Goal: Task Accomplishment & Management: Use online tool/utility

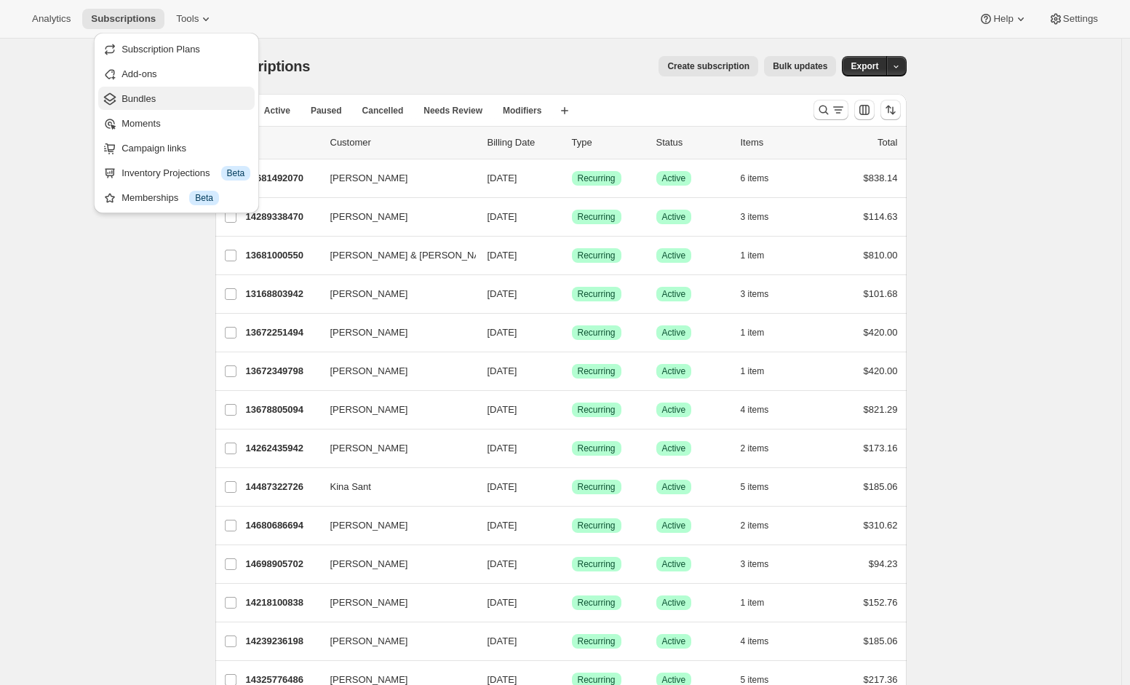
click at [142, 90] on button "Bundles" at bounding box center [176, 98] width 156 height 23
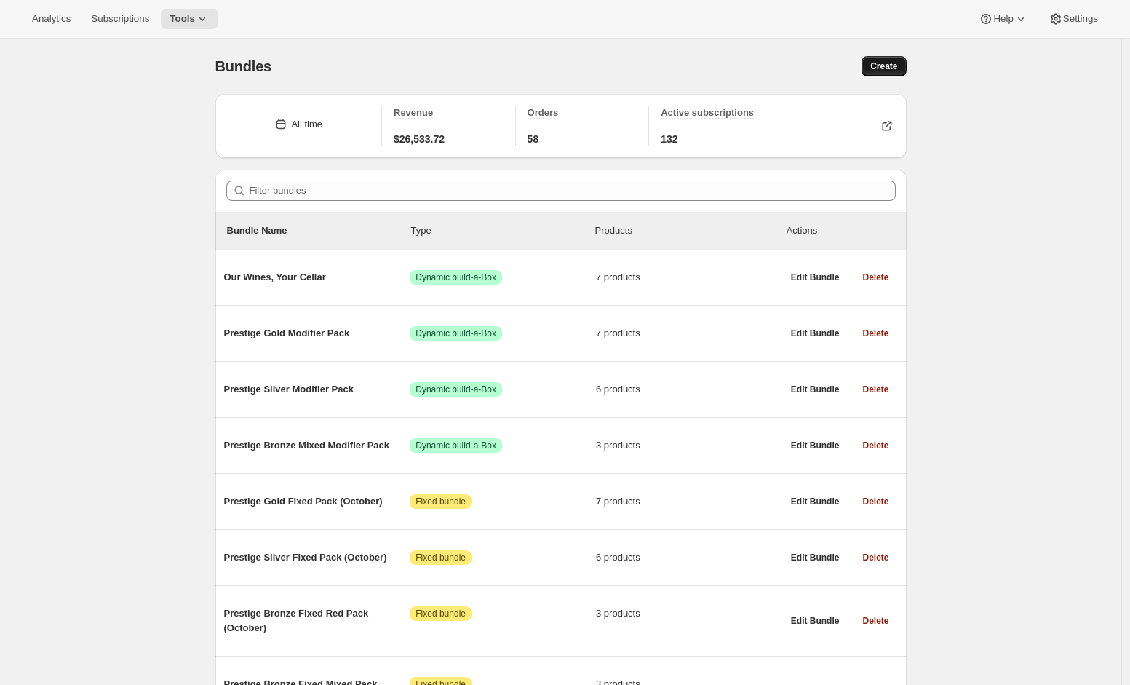
click at [889, 71] on span "Create" at bounding box center [883, 66] width 27 height 12
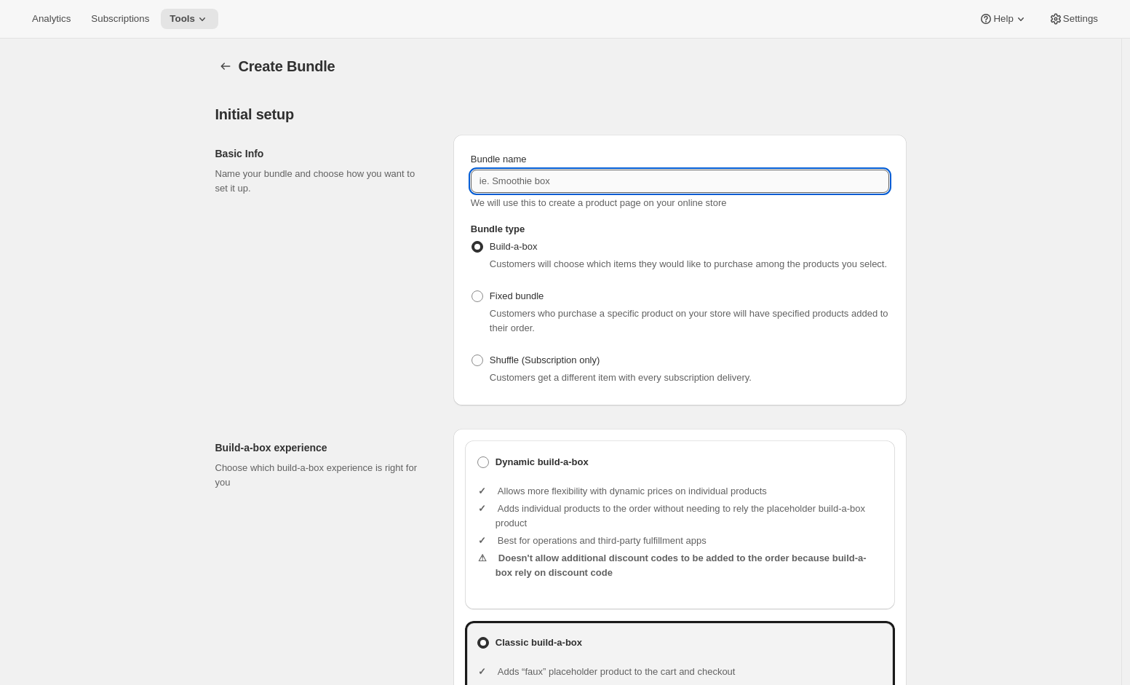
click at [522, 180] on input "Bundle name" at bounding box center [680, 181] width 418 height 23
click at [523, 188] on input "Bundle name" at bounding box center [680, 181] width 418 height 23
type input "Limited Release Block Wines 6-Pack"
click at [481, 302] on span at bounding box center [478, 296] width 12 height 12
click at [472, 291] on input "Fixed bundle" at bounding box center [472, 290] width 1 height 1
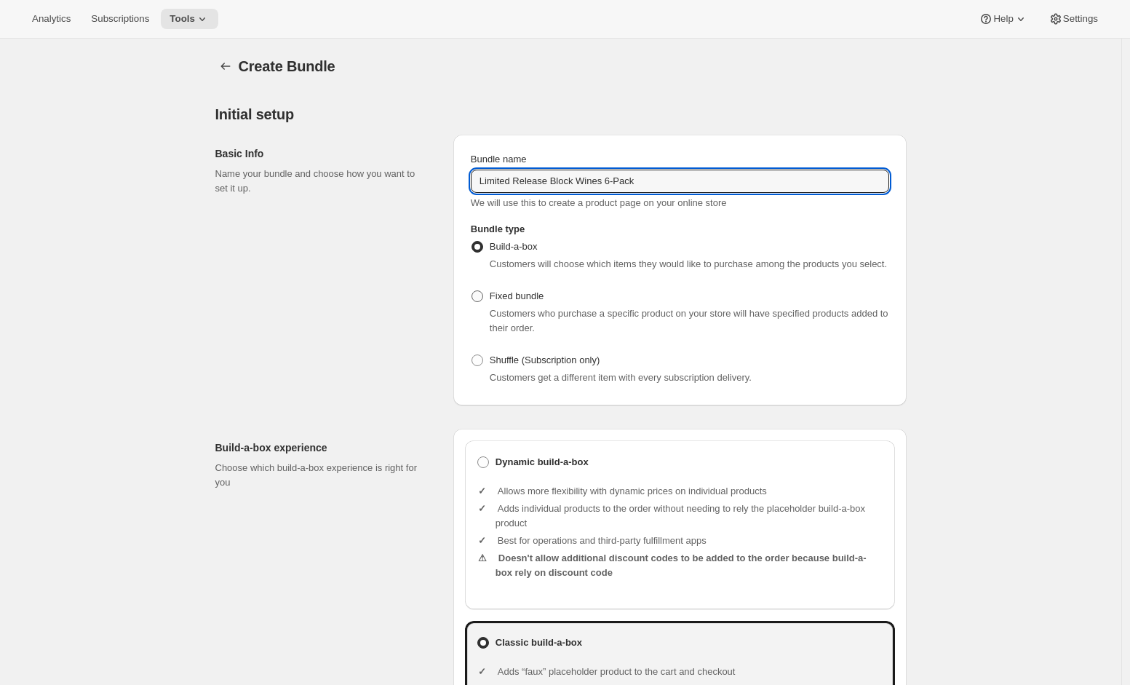
radio input "true"
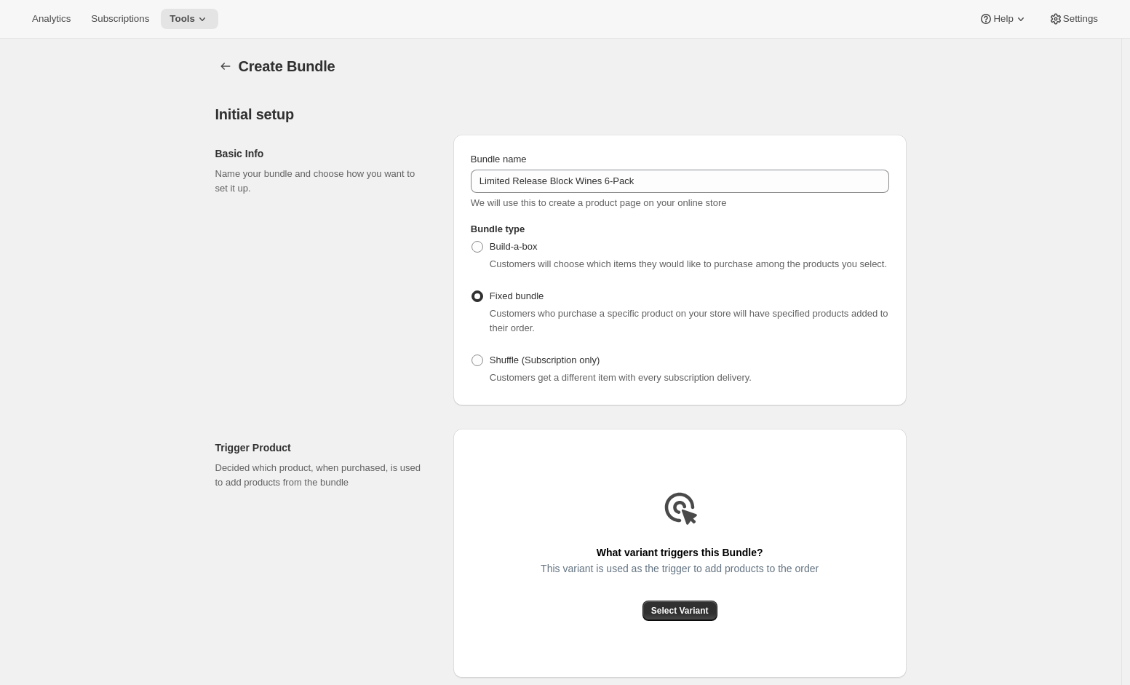
scroll to position [180, 0]
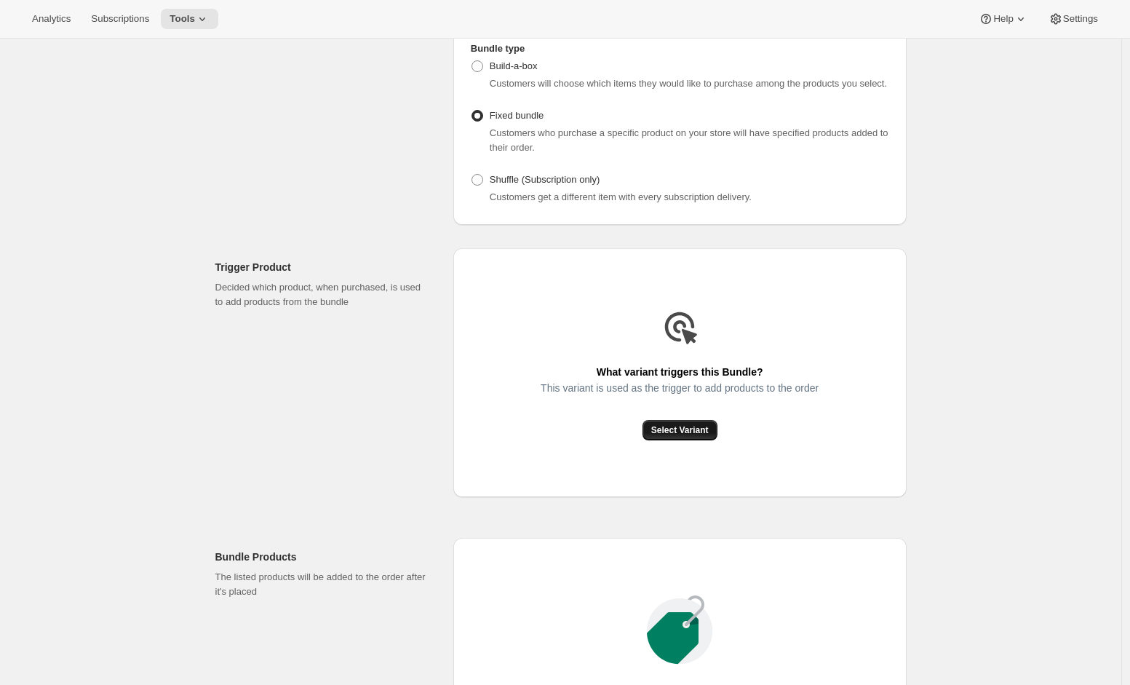
click at [693, 436] on span "Select Variant" at bounding box center [679, 430] width 57 height 12
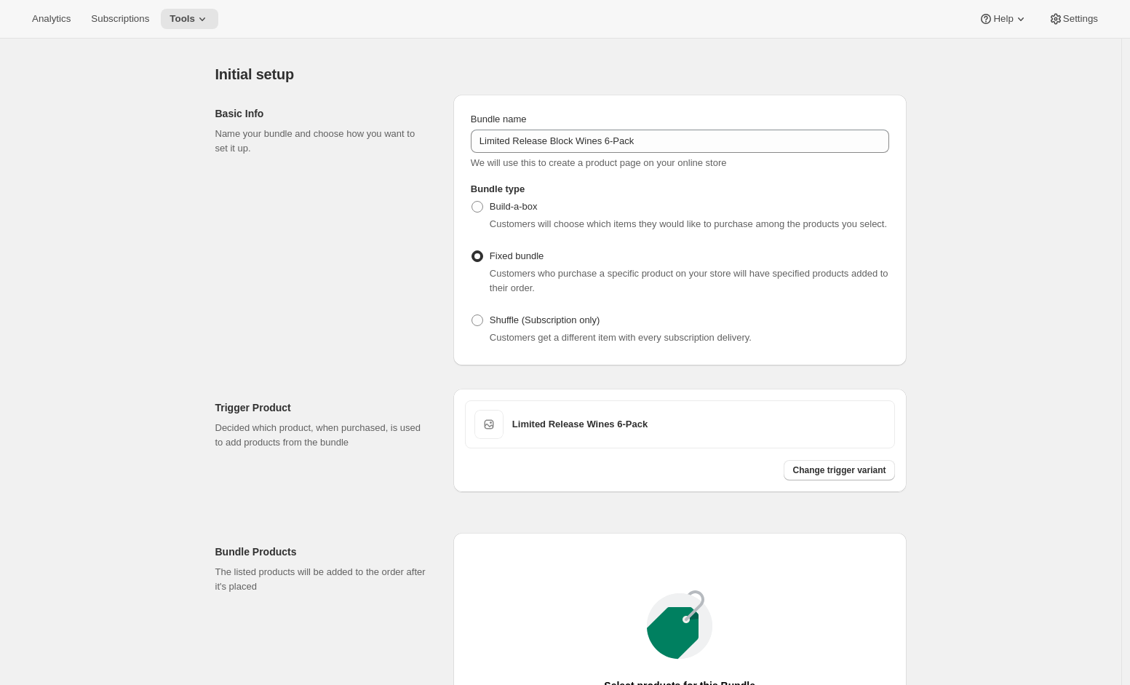
scroll to position [43, 0]
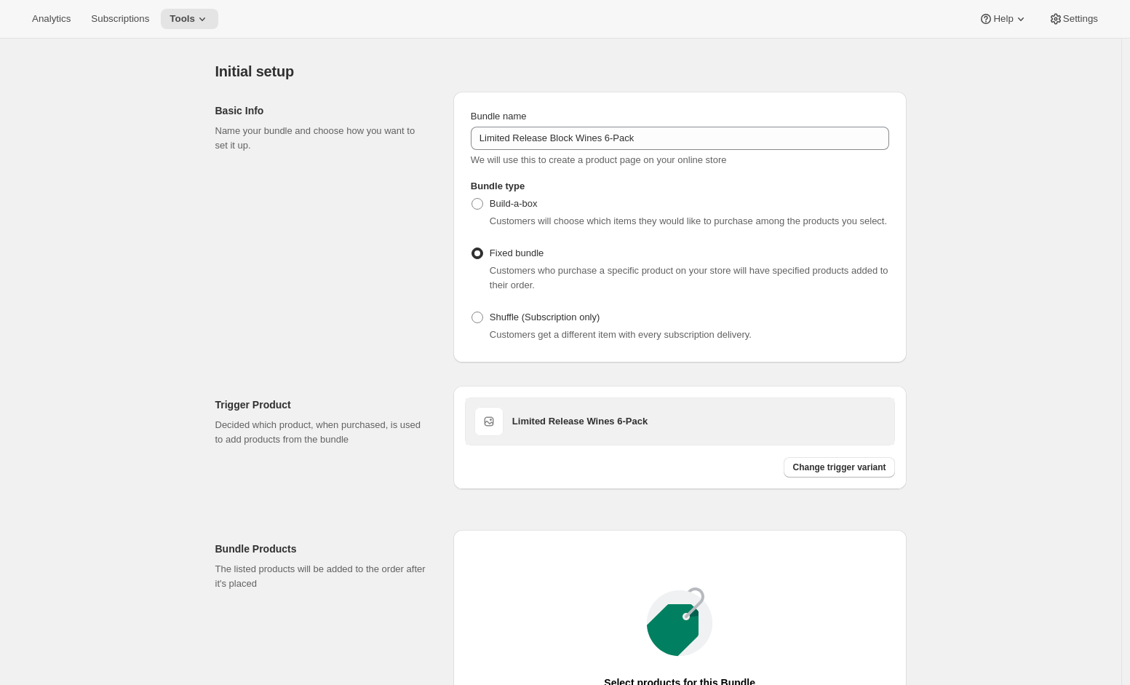
click at [512, 436] on div "Limited Release Wines 6-Pack" at bounding box center [679, 421] width 411 height 29
click at [504, 436] on span at bounding box center [488, 421] width 29 height 29
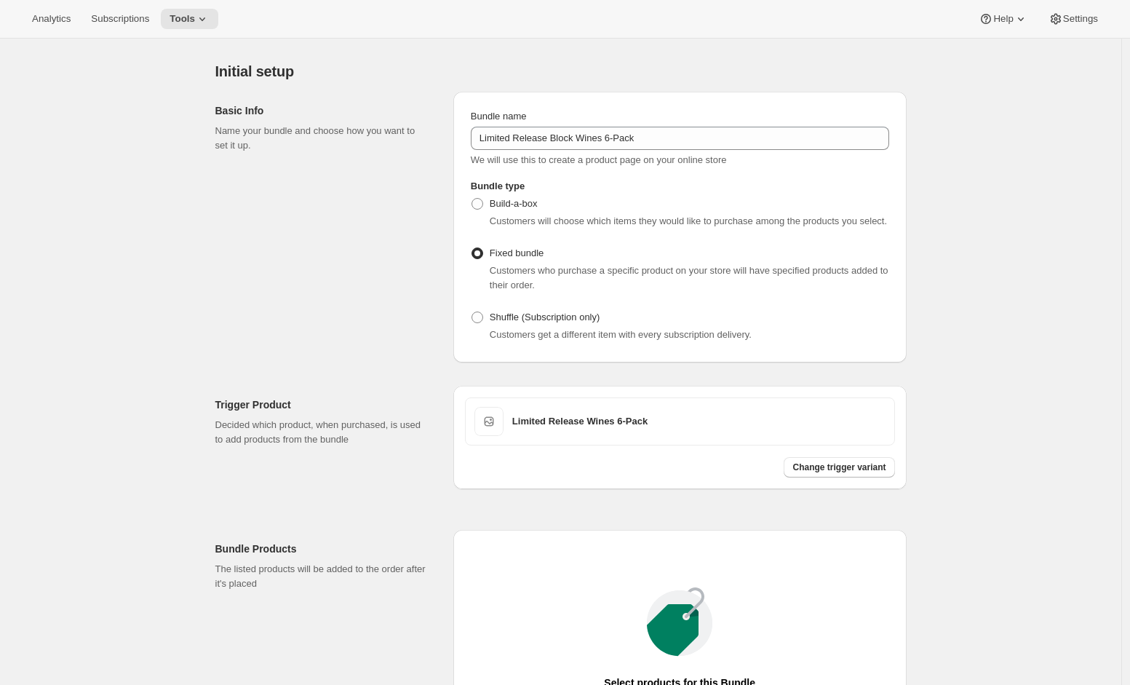
click at [966, 375] on div "Create Bundle. This page is ready Create Bundle Initial setup Basic Info Name y…" at bounding box center [560, 472] width 1121 height 952
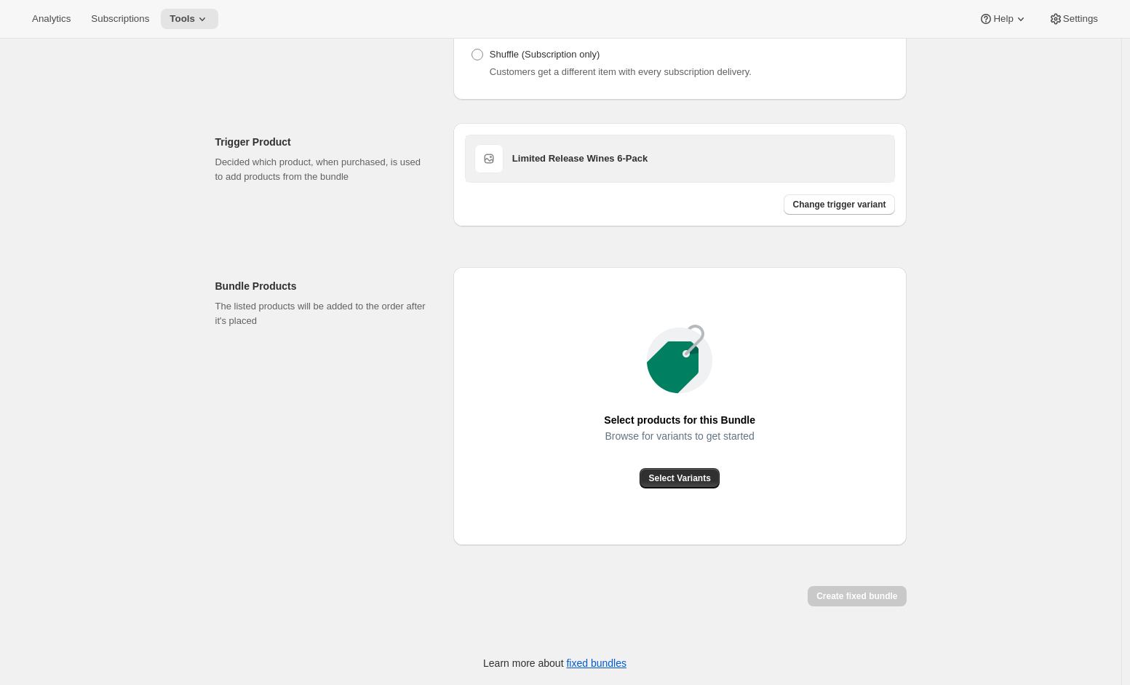
click at [556, 169] on div "Limited Release Wines 6-Pack" at bounding box center [698, 158] width 373 height 29
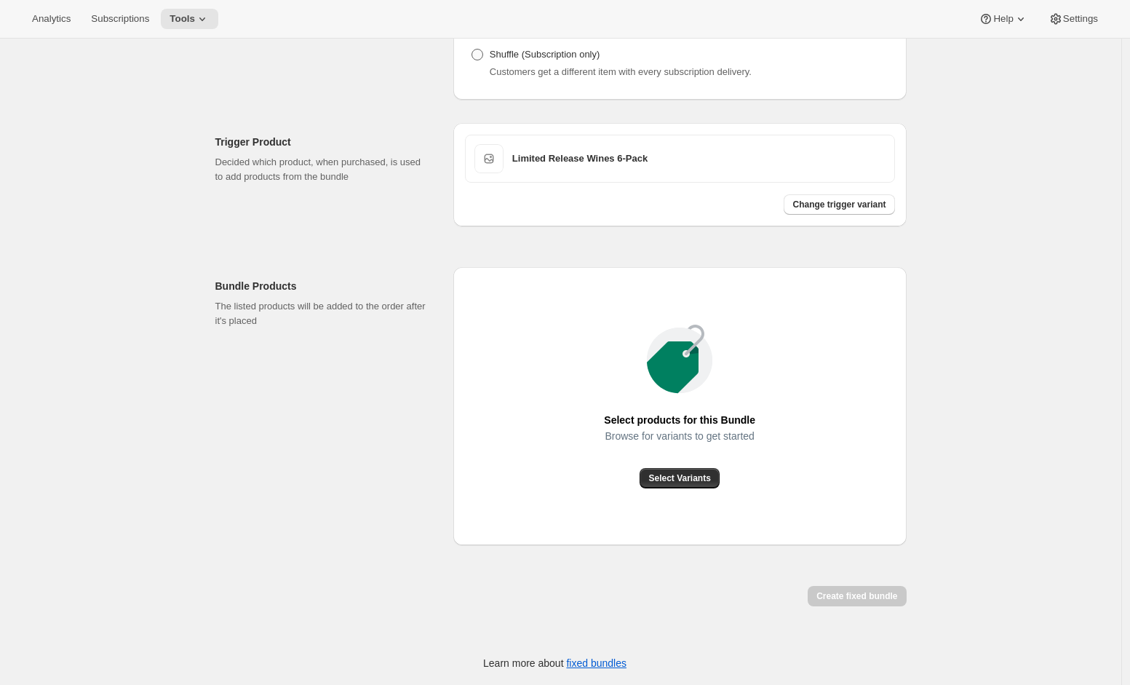
scroll to position [0, 0]
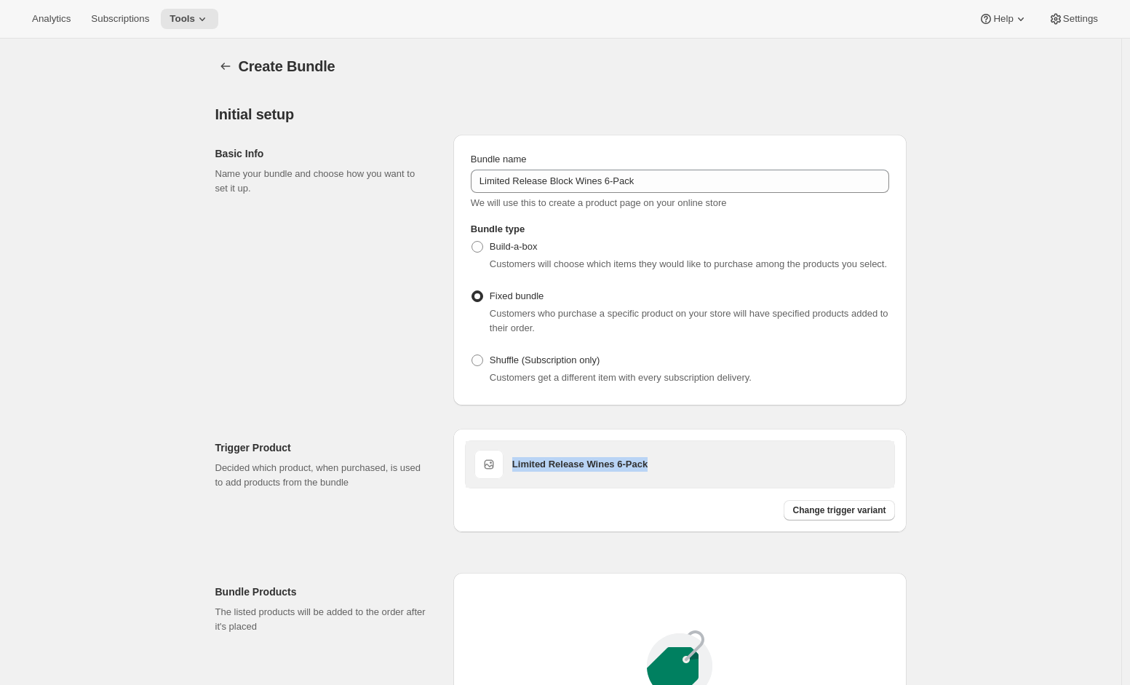
drag, startPoint x: 637, startPoint y: 480, endPoint x: 512, endPoint y: 472, distance: 124.7
click at [512, 472] on div "Limited Release Wines 6-Pack" at bounding box center [679, 464] width 411 height 29
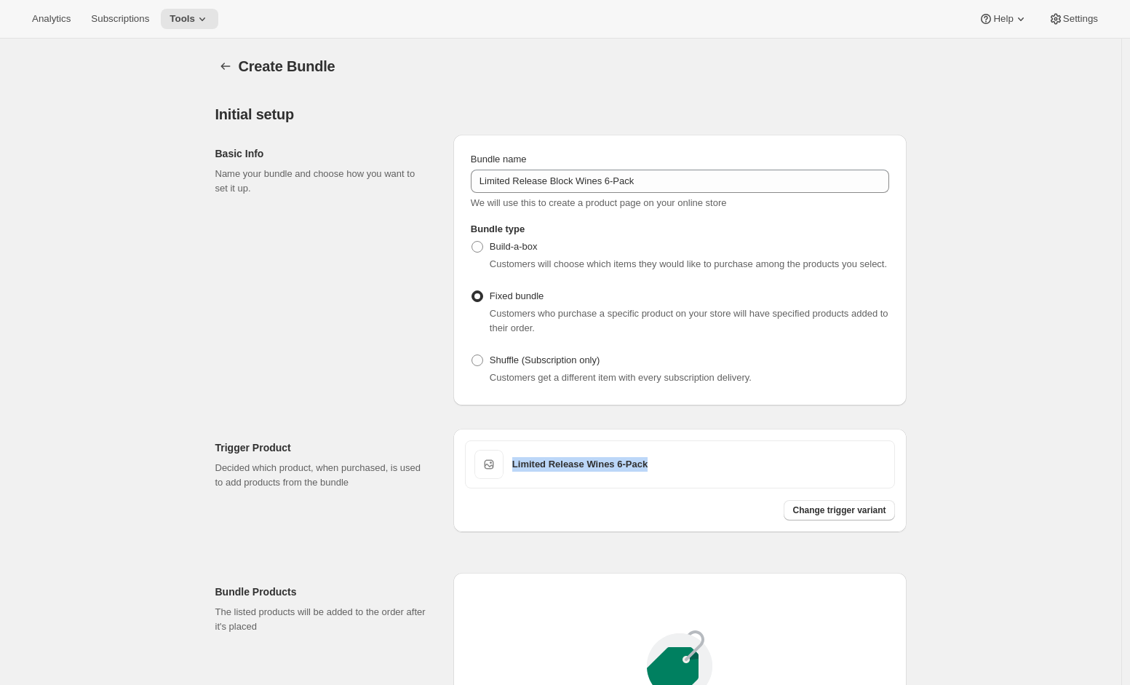
copy h3 "Limited Release Wines 6-Pack"
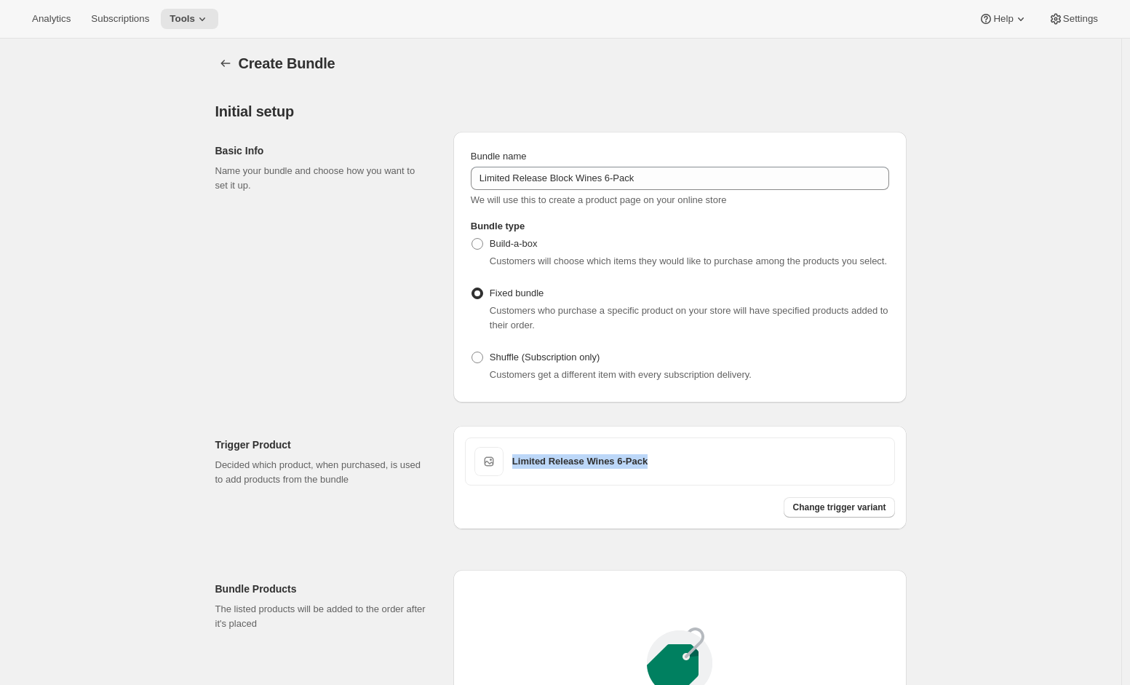
scroll to position [247, 0]
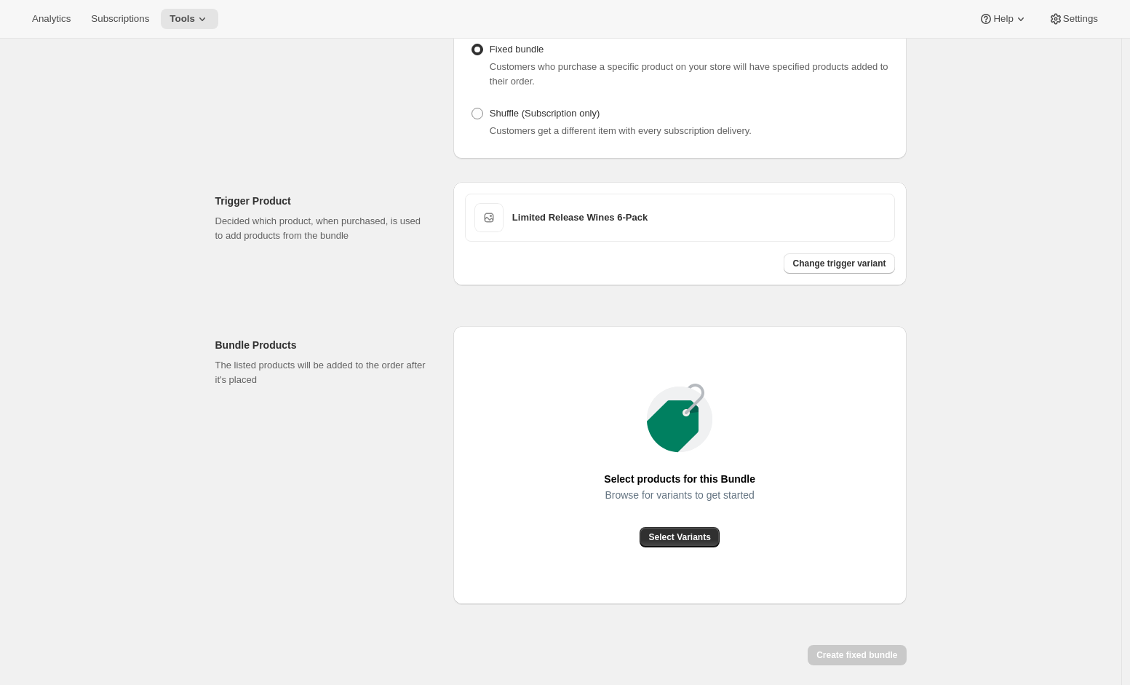
click at [442, 344] on div "Bundle Products The listed products will be added to the order after it's placed" at bounding box center [328, 465] width 226 height 278
click at [687, 543] on span "Select Variants" at bounding box center [679, 537] width 62 height 12
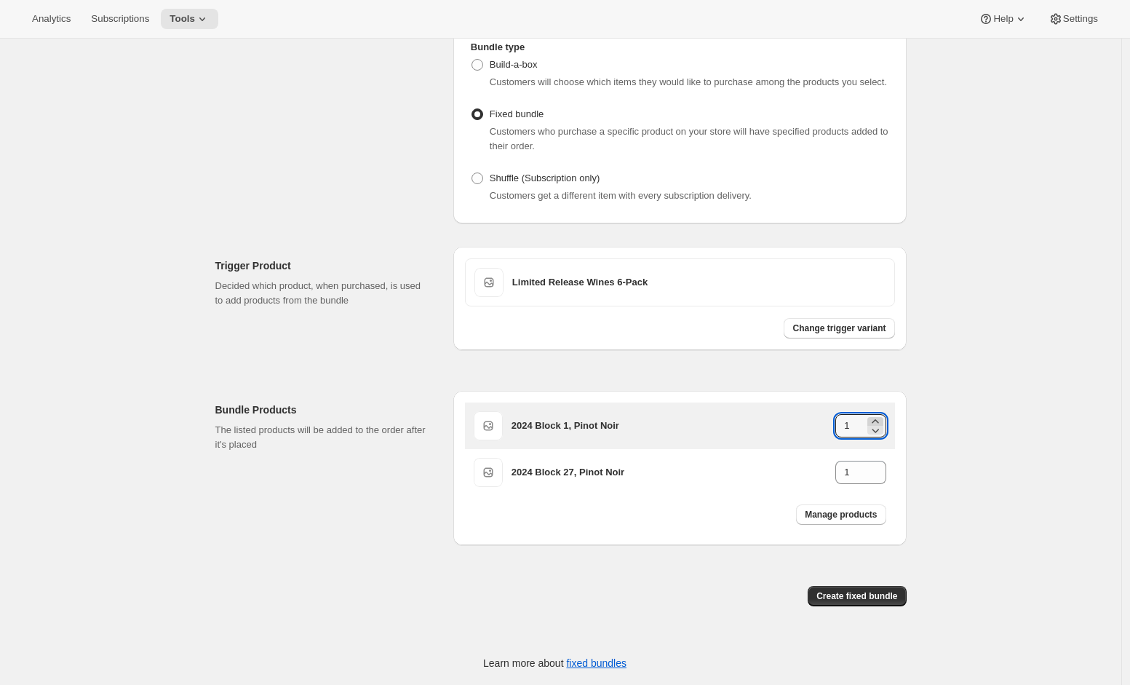
click at [883, 419] on icon at bounding box center [875, 421] width 15 height 15
type input "3"
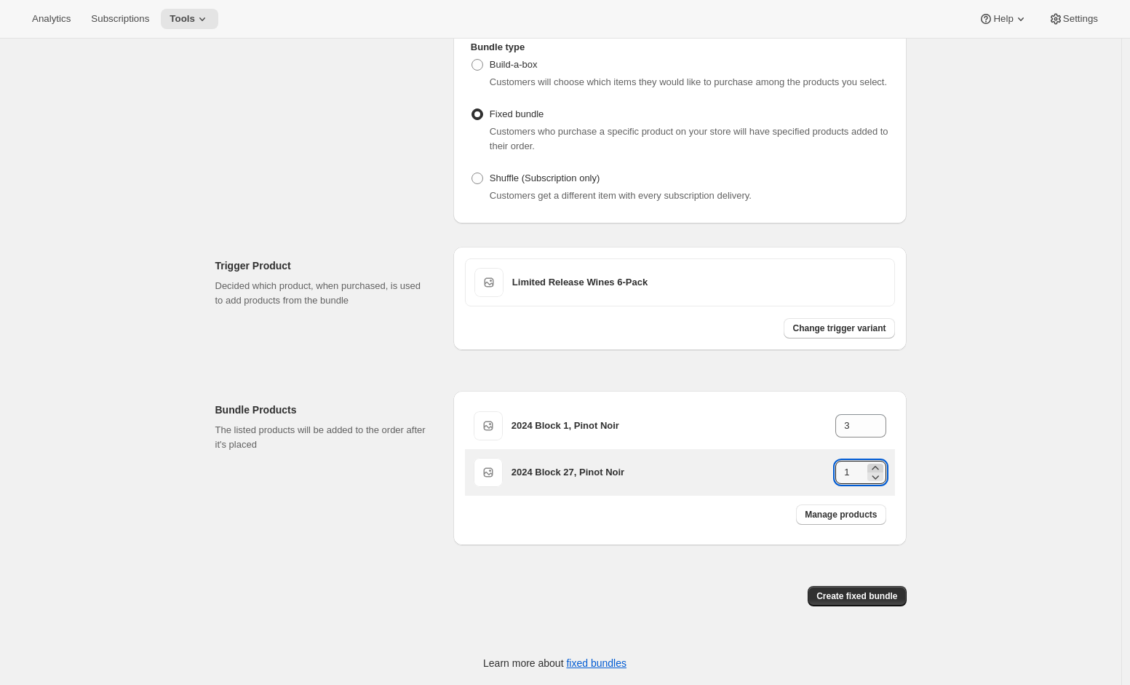
click at [878, 467] on icon at bounding box center [875, 468] width 7 height 4
type input "3"
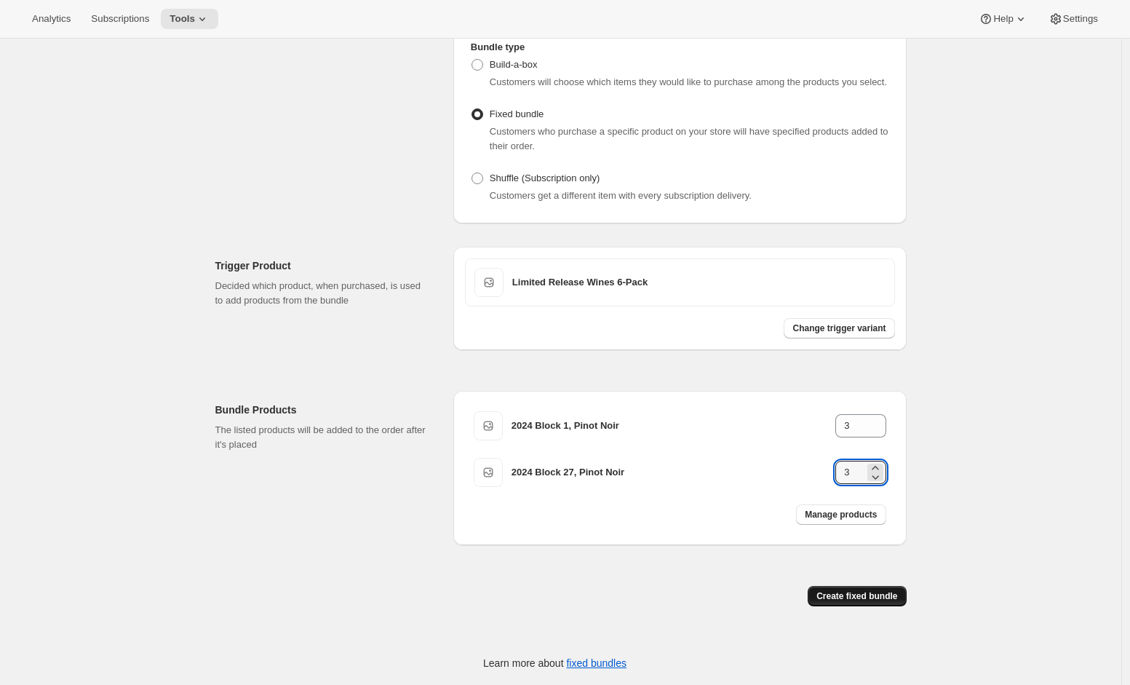
click at [849, 597] on span "Create fixed bundle" at bounding box center [856, 596] width 81 height 12
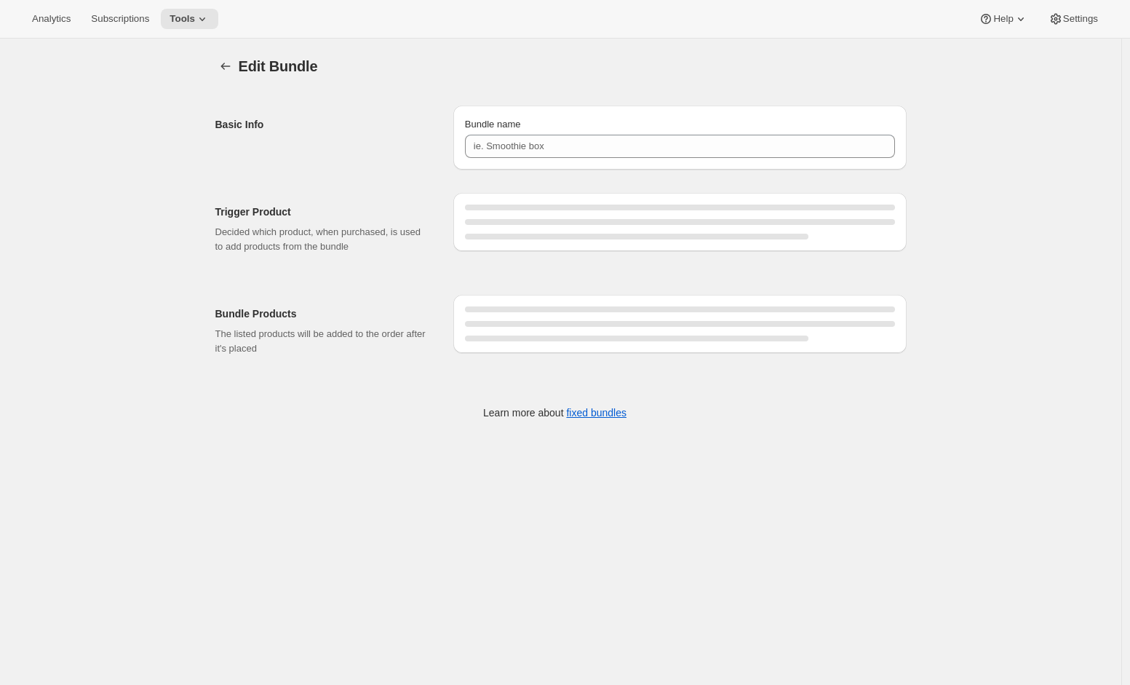
type input "Limited Release Block Wines 6-Pack"
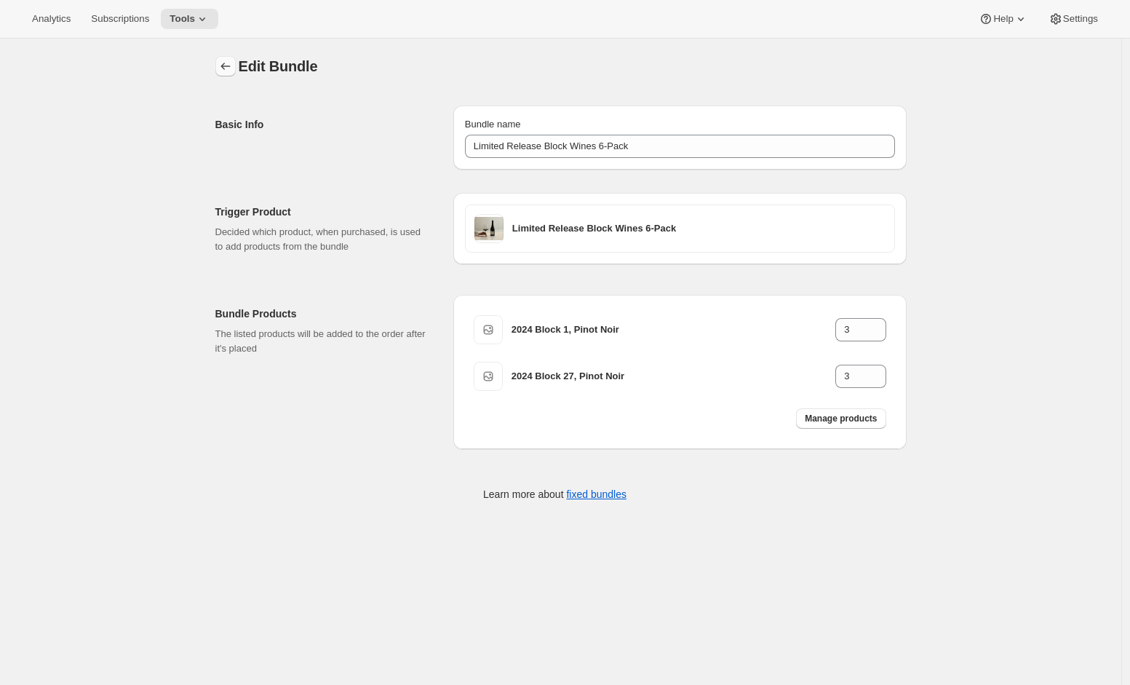
click at [228, 67] on icon "Bundles" at bounding box center [225, 66] width 15 height 15
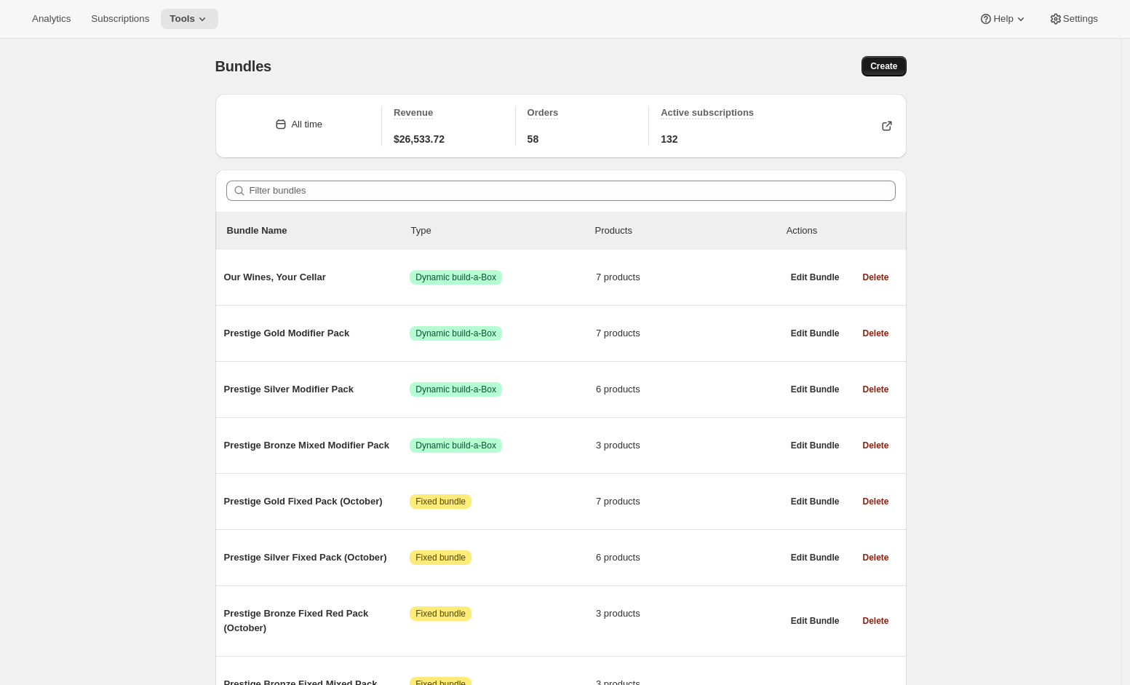
click at [895, 70] on span "Create" at bounding box center [883, 66] width 27 height 12
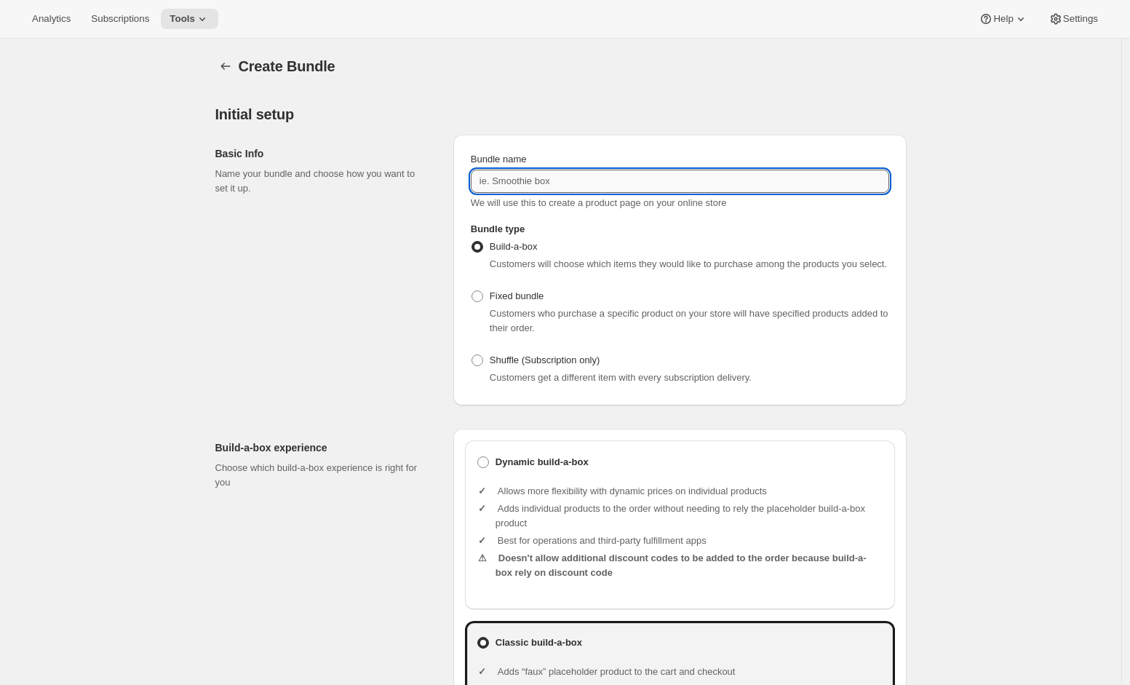
click at [532, 183] on input "Bundle name" at bounding box center [680, 181] width 418 height 23
type input "Aroha Prestige 3-Pack"
click at [476, 302] on span at bounding box center [478, 296] width 12 height 12
click at [472, 291] on input "Fixed bundle" at bounding box center [472, 290] width 1 height 1
radio input "true"
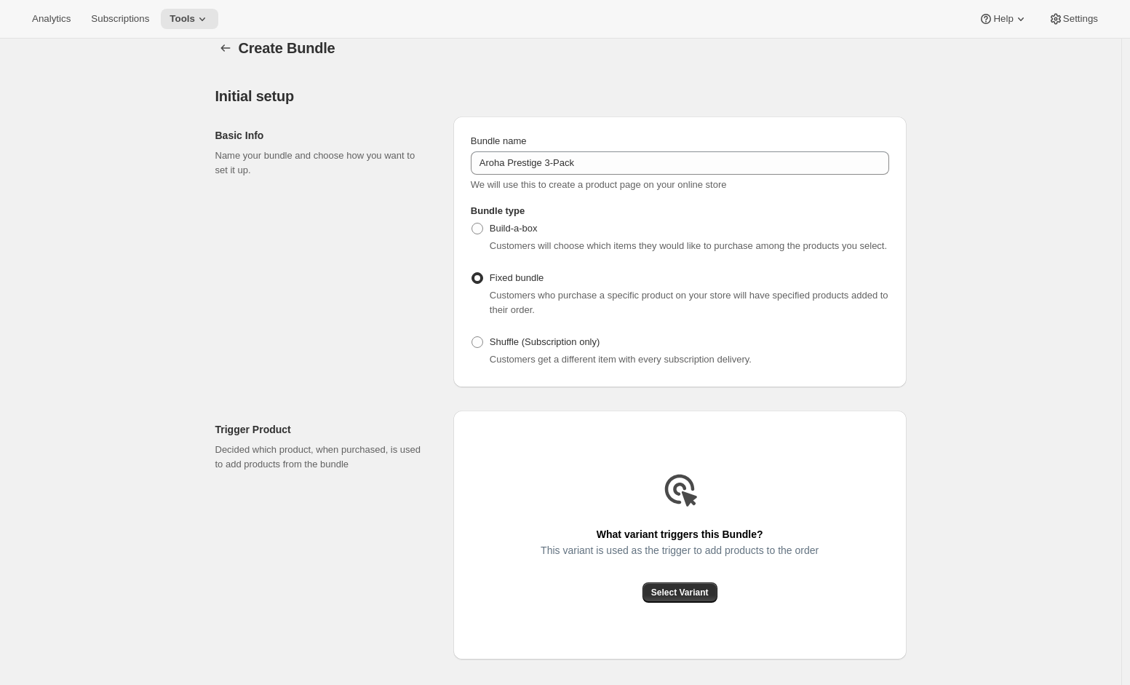
scroll to position [151, 0]
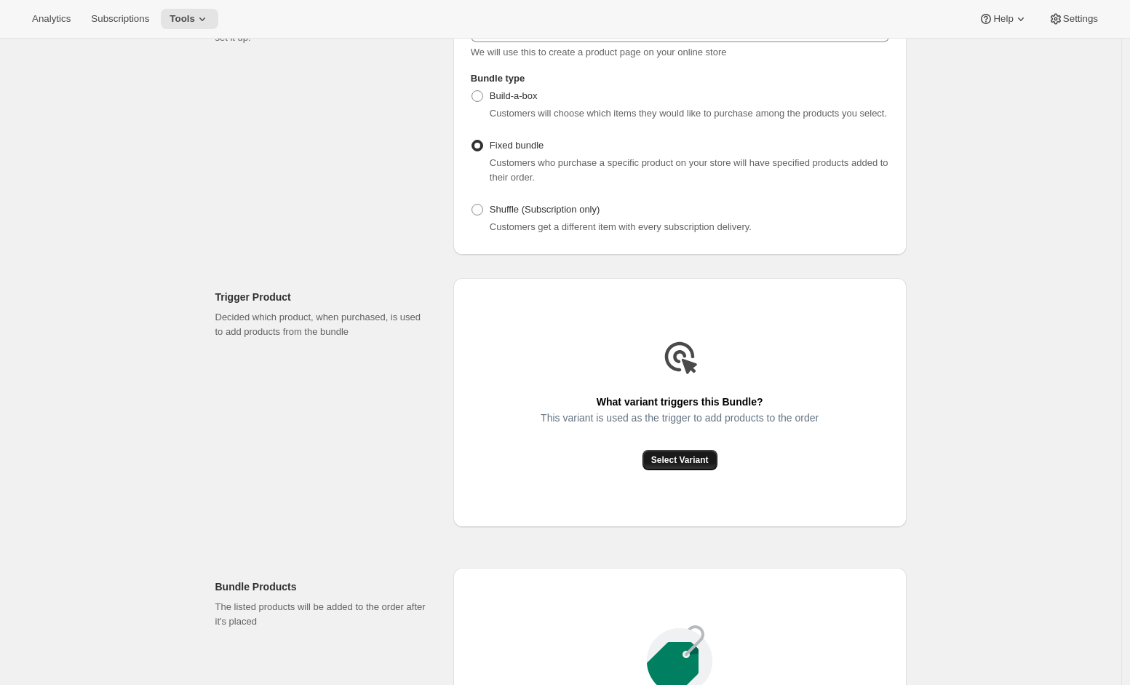
click at [694, 466] on span "Select Variant" at bounding box center [679, 460] width 57 height 12
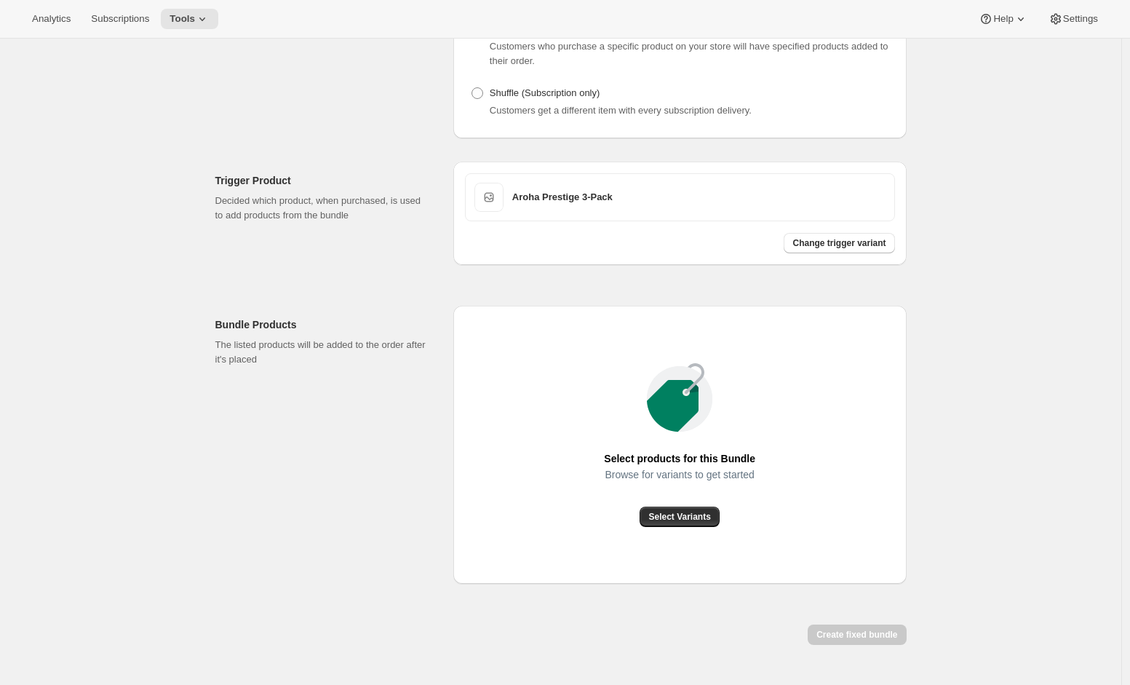
scroll to position [320, 0]
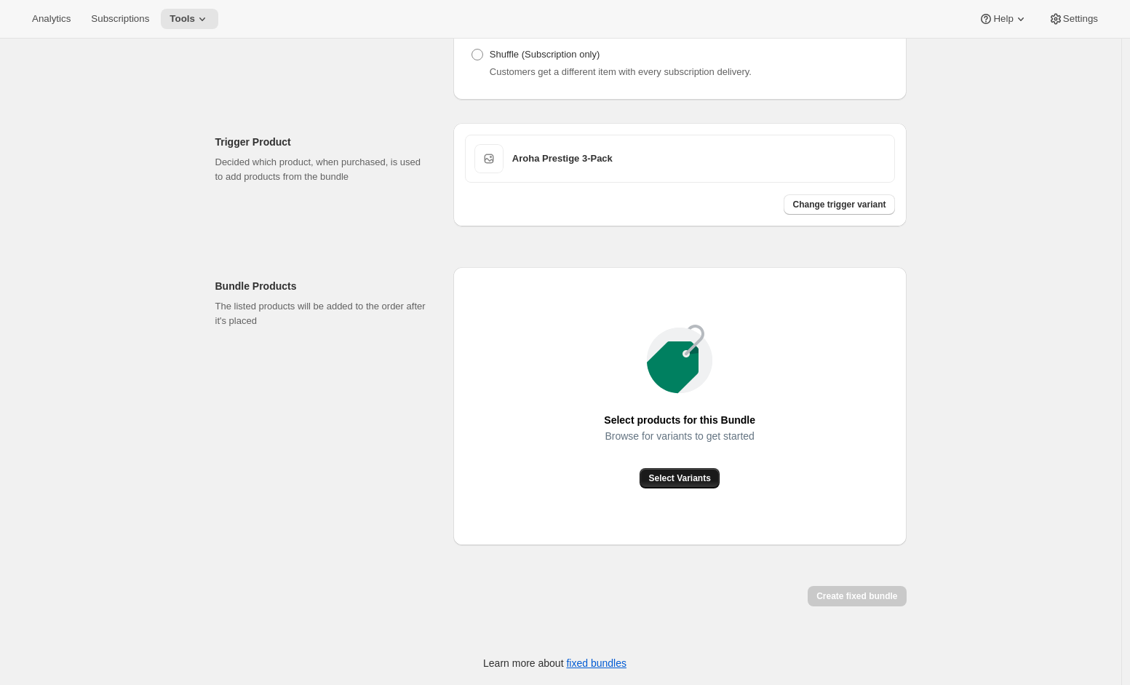
click at [697, 477] on span "Select Variants" at bounding box center [679, 478] width 62 height 12
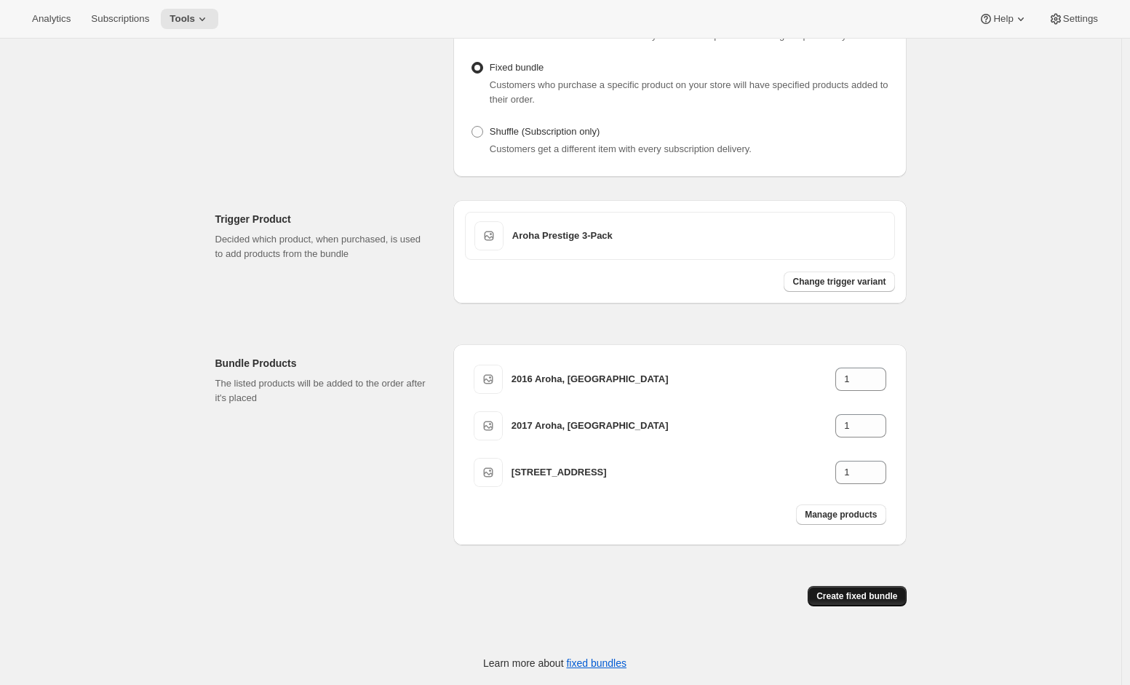
click at [851, 594] on span "Create fixed bundle" at bounding box center [856, 596] width 81 height 12
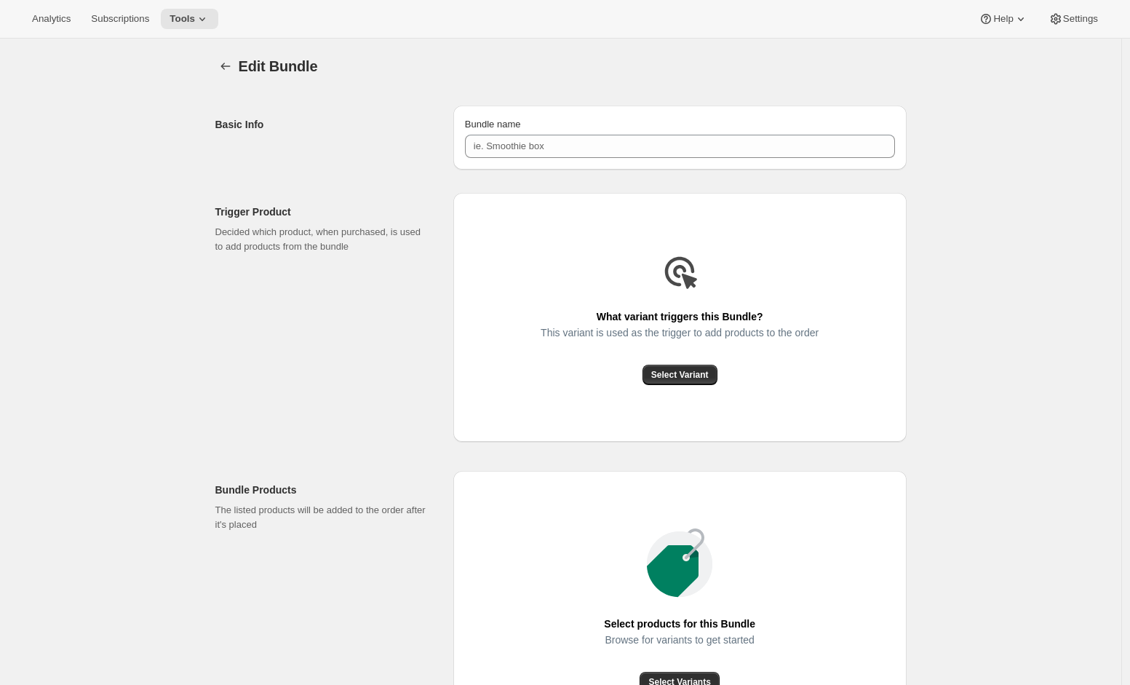
type input "Aroha Prestige 3-Pack"
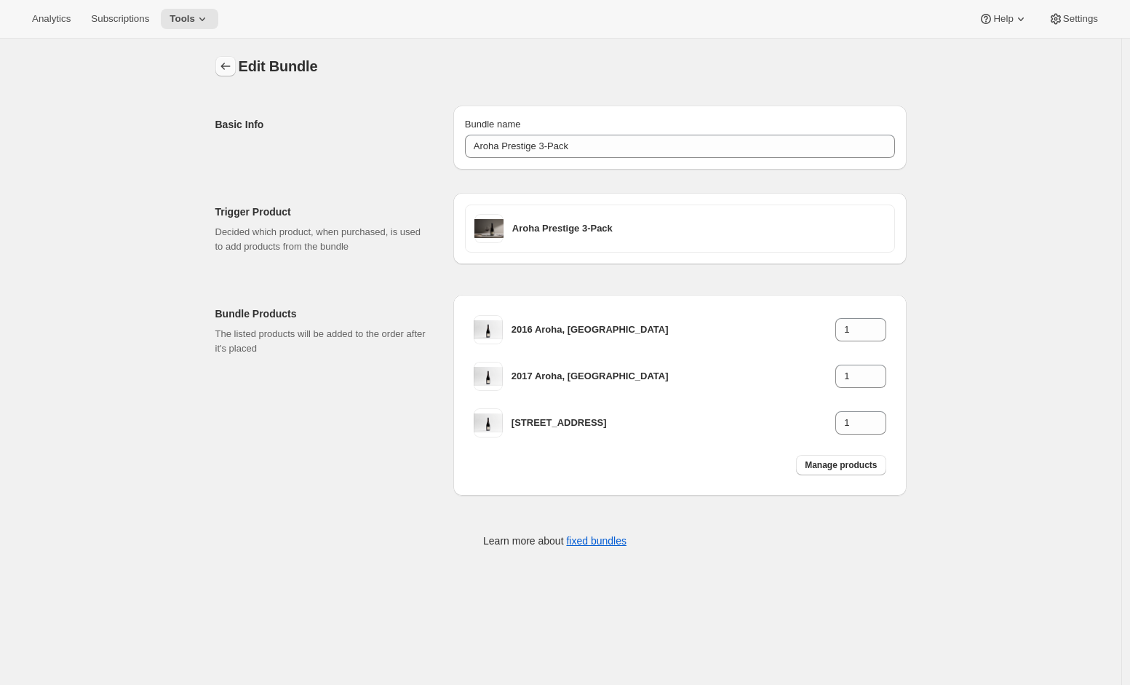
click at [226, 65] on icon "Bundles" at bounding box center [225, 66] width 15 height 15
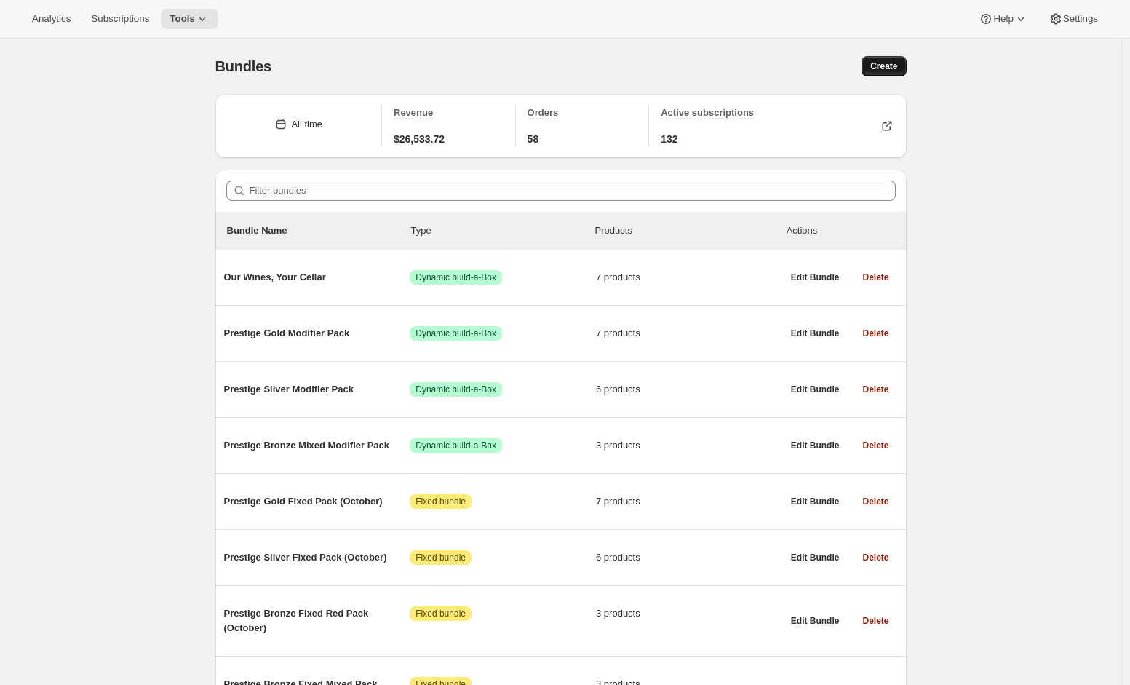
click at [906, 64] on button "Create" at bounding box center [884, 66] width 44 height 20
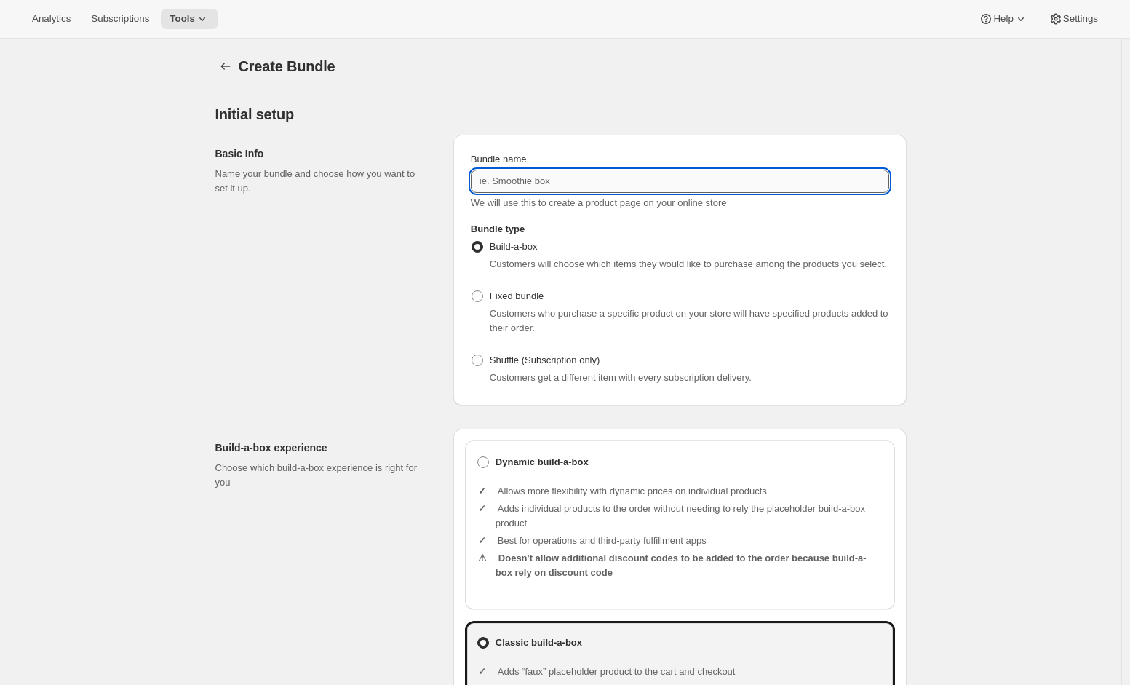
click at [587, 187] on input "Bundle name" at bounding box center [680, 181] width 418 height 23
type input "Limited Release 2020 Pinot Noir 3-Pack"
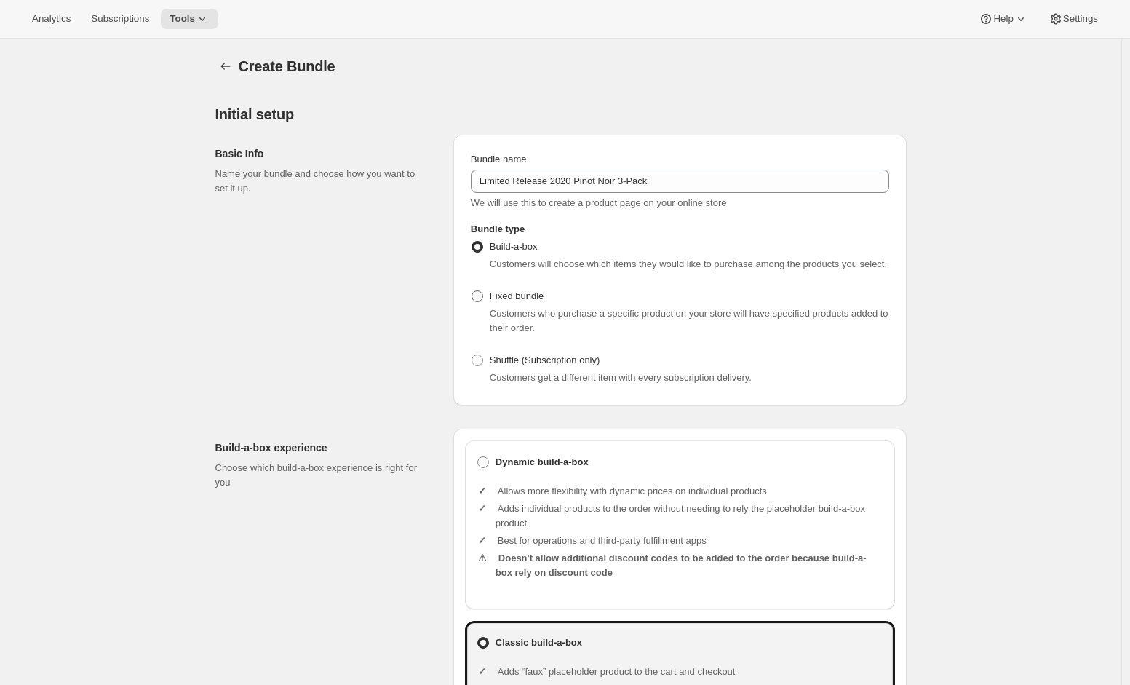
click at [478, 302] on span at bounding box center [478, 296] width 12 height 12
click at [472, 291] on input "Fixed bundle" at bounding box center [472, 290] width 1 height 1
radio input "true"
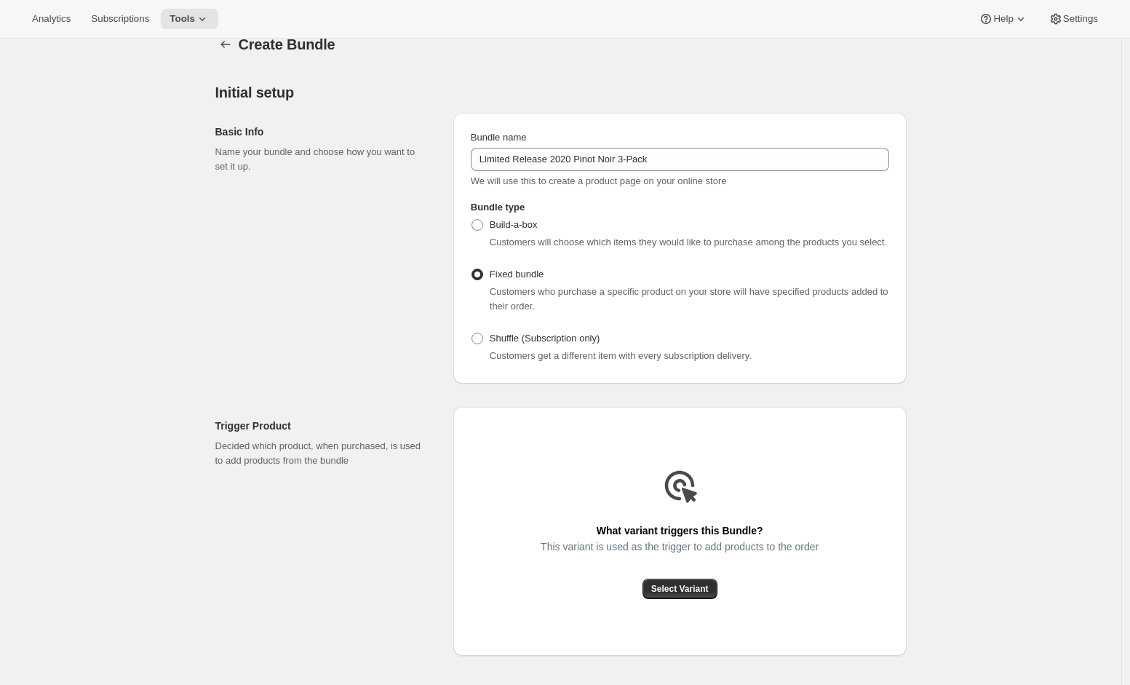
scroll to position [73, 0]
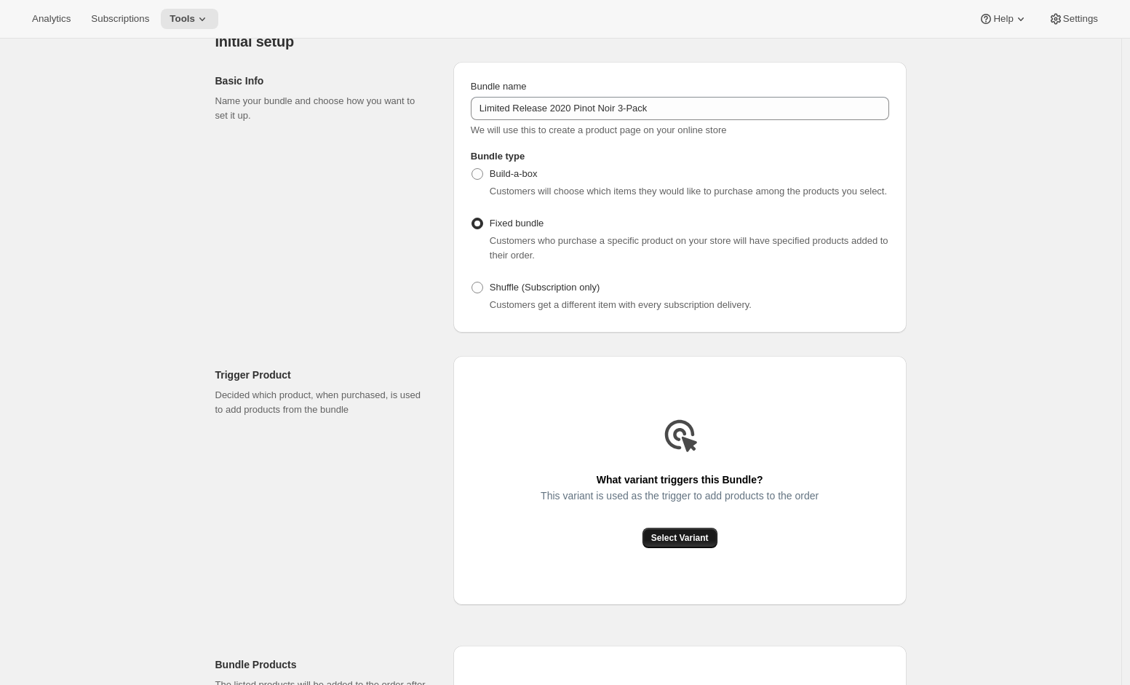
click at [691, 548] on button "Select Variant" at bounding box center [680, 538] width 75 height 20
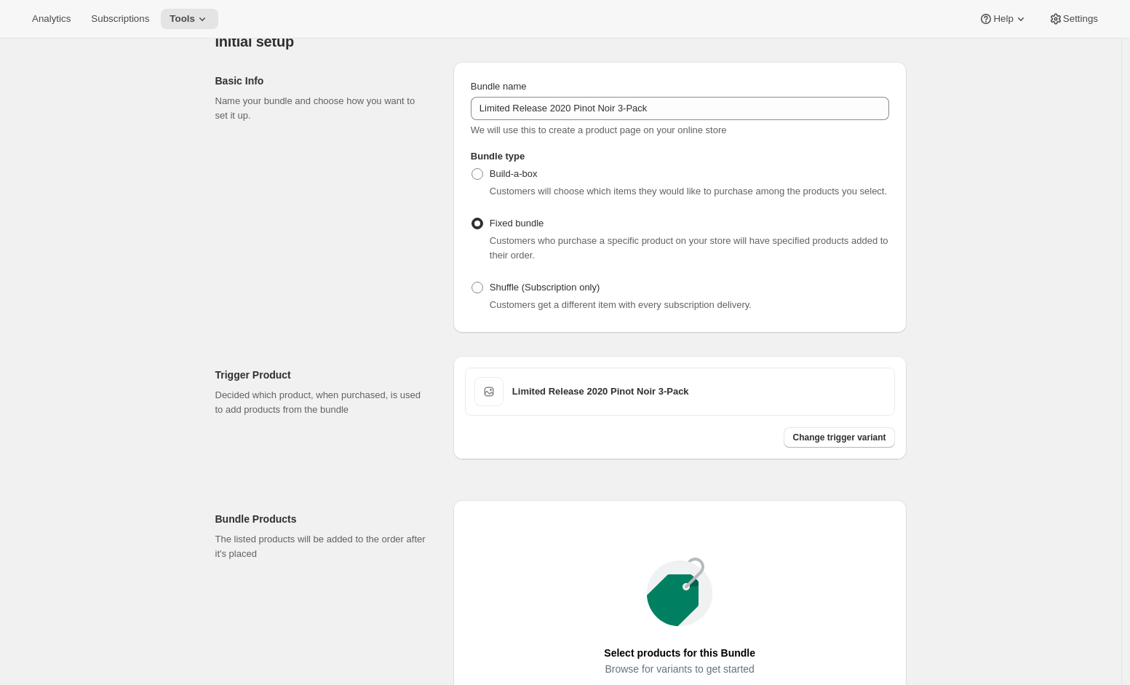
scroll to position [320, 0]
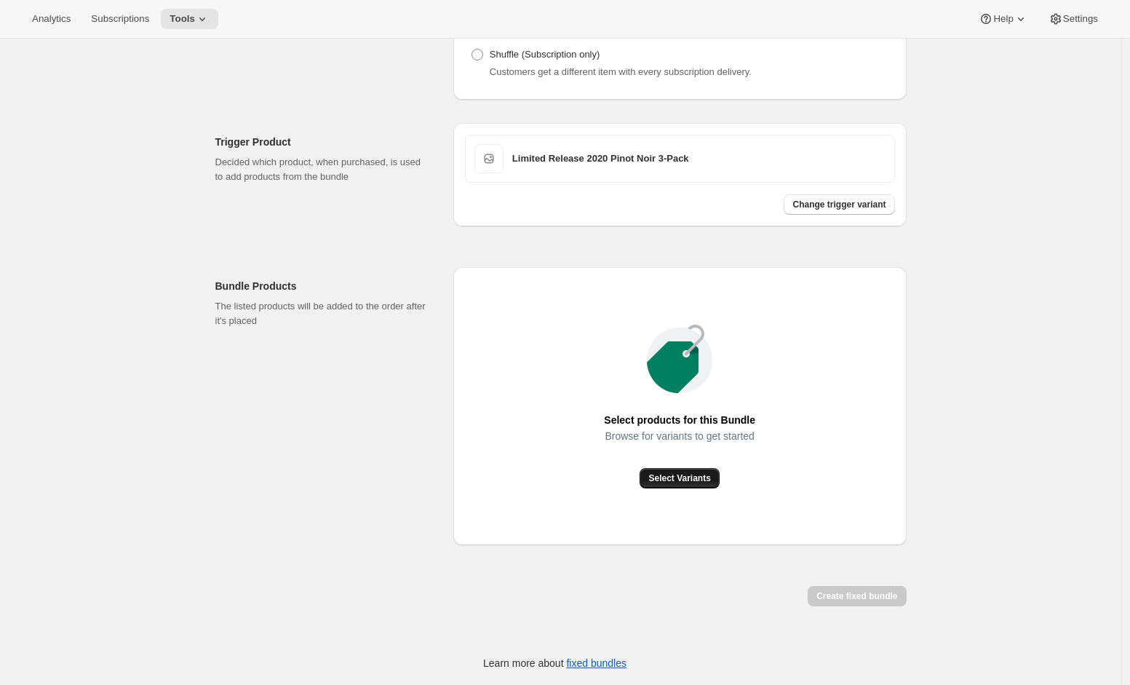
click at [689, 477] on span "Select Variants" at bounding box center [679, 478] width 62 height 12
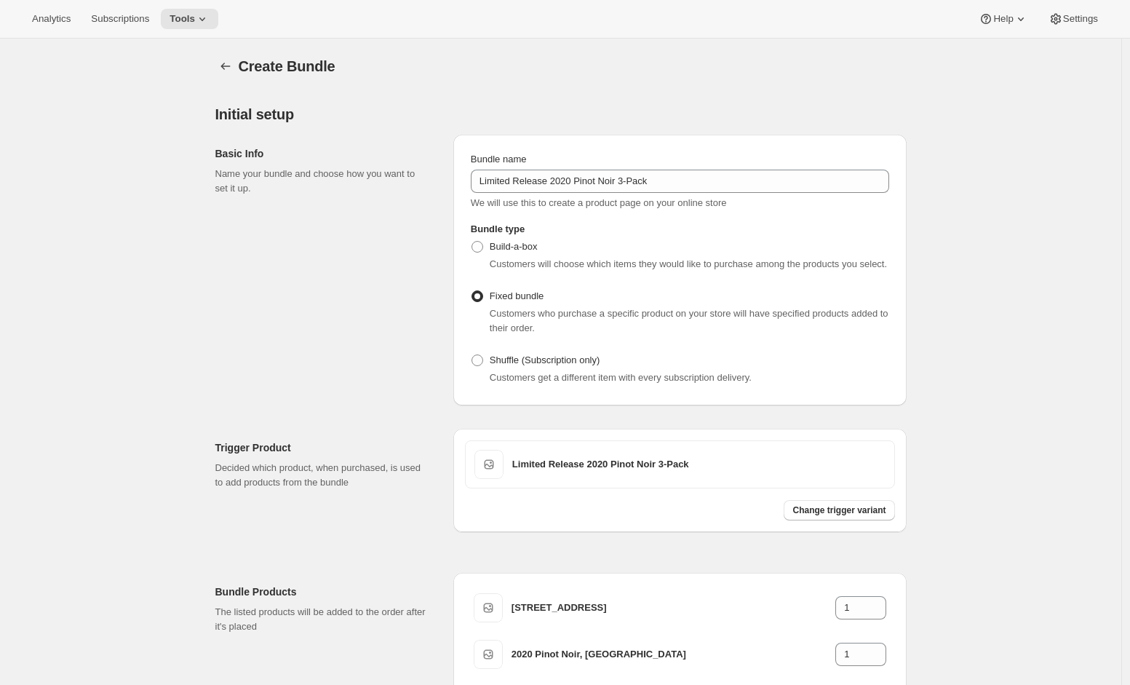
scroll to position [243, 0]
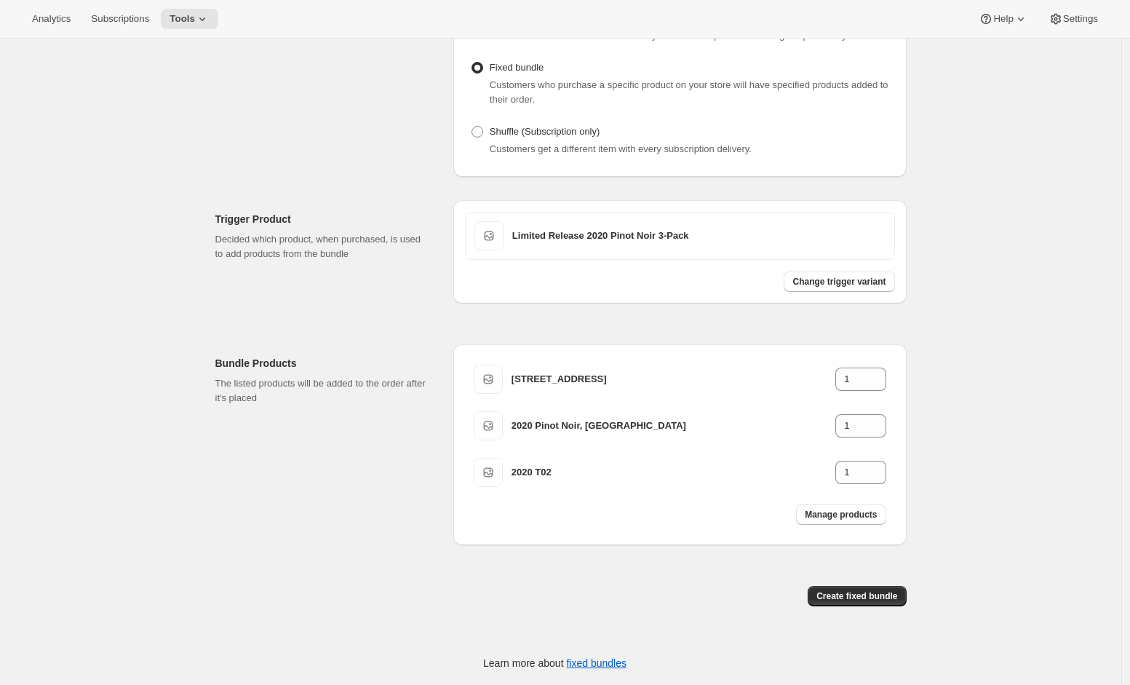
click at [829, 597] on span "Create fixed bundle" at bounding box center [856, 596] width 81 height 12
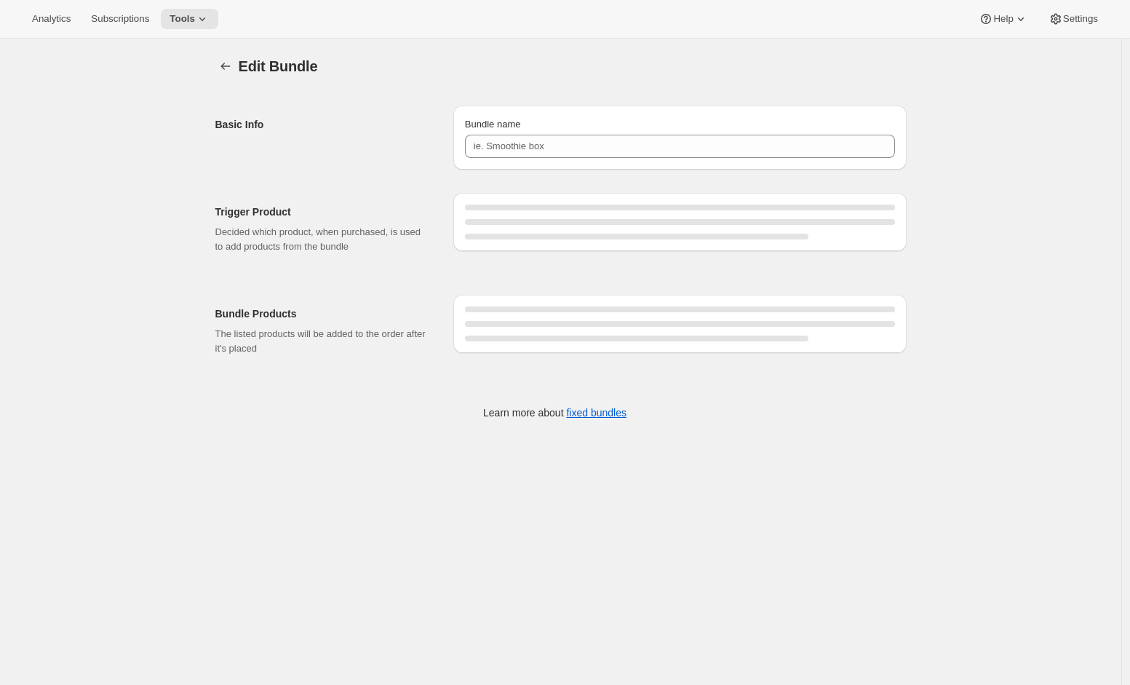
type input "Limited Release 2020 Pinot Noir 3-Pack"
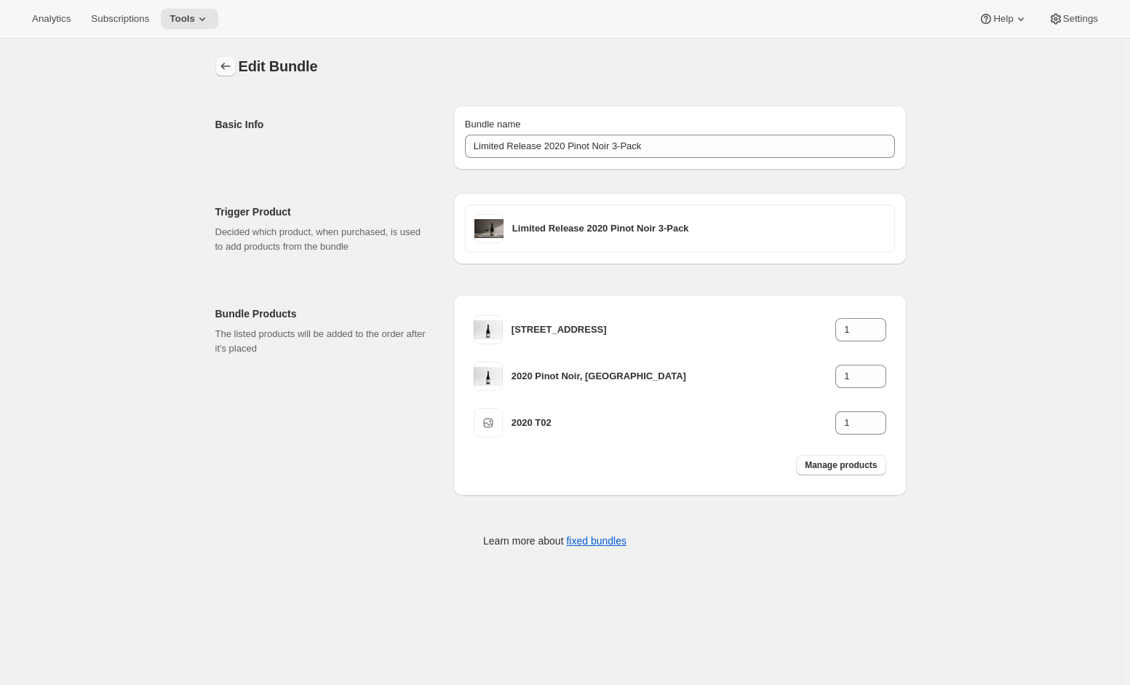
click at [223, 68] on icon "Bundles" at bounding box center [225, 66] width 15 height 15
